Goal: Find contact information: Find contact information

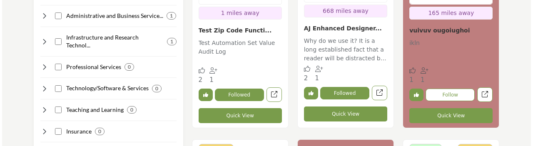
scroll to position [749, 0]
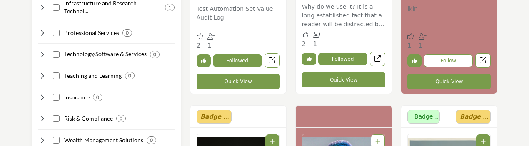
click at [340, 80] on button "Quick View" at bounding box center [343, 79] width 83 height 15
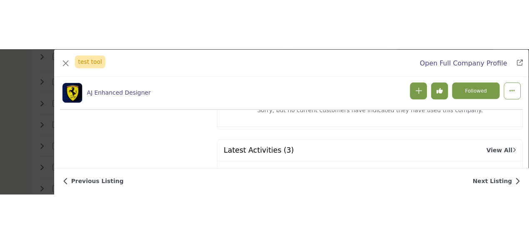
scroll to position [1122, 0]
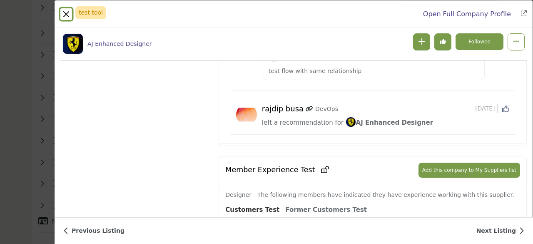
click at [68, 14] on button "Close" at bounding box center [66, 14] width 12 height 12
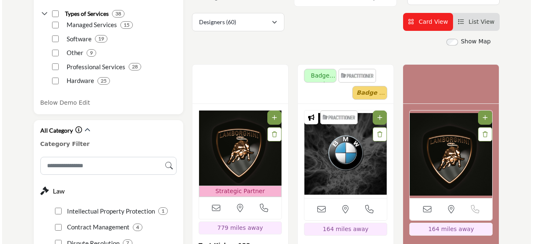
scroll to position [125, 0]
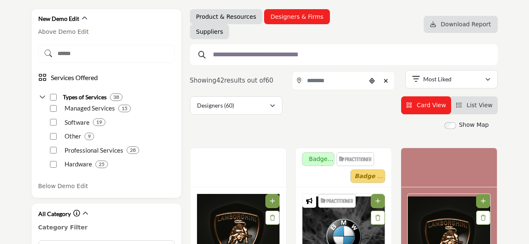
click at [245, 55] on input "text" at bounding box center [341, 54] width 264 height 11
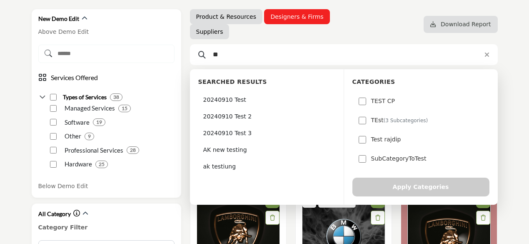
type input "*"
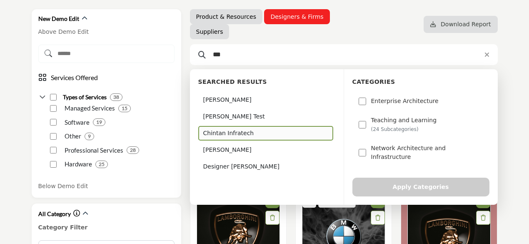
type input "***"
click at [228, 134] on div "Chintan Infratech" at bounding box center [265, 133] width 135 height 15
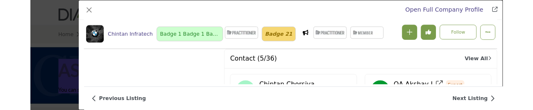
scroll to position [2573, 0]
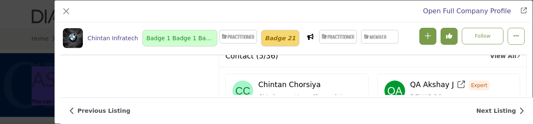
click at [260, 117] on icon "Company Data Modal" at bounding box center [259, 121] width 7 height 8
